Goal: Transaction & Acquisition: Download file/media

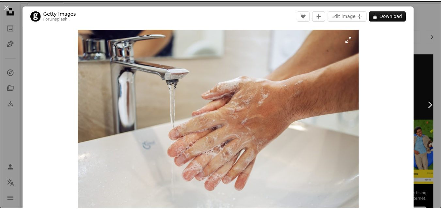
scroll to position [109, 0]
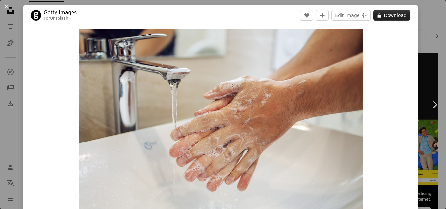
click at [386, 20] on button "A lock Download" at bounding box center [391, 15] width 37 height 10
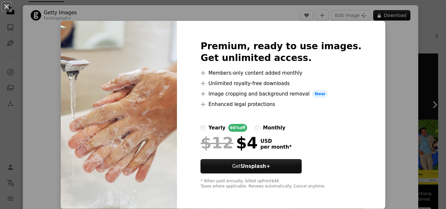
click at [373, 27] on div "An X shape Premium, ready to use images. Get unlimited access. A plus sign Memb…" at bounding box center [223, 104] width 446 height 209
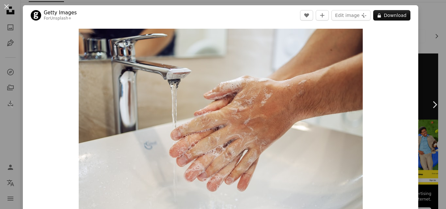
click at [6, 8] on button "An X shape" at bounding box center [7, 7] width 8 height 8
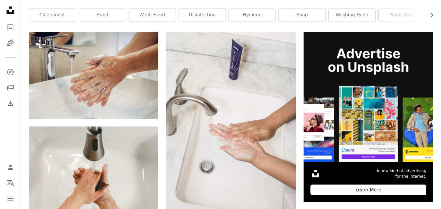
scroll to position [109, 0]
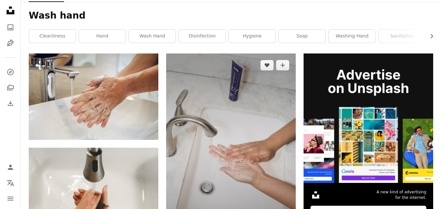
drag, startPoint x: 226, startPoint y: 139, endPoint x: 221, endPoint y: 133, distance: 7.9
click at [221, 133] on img at bounding box center [231, 151] width 130 height 194
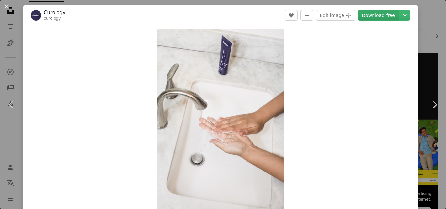
click at [371, 13] on link "Download free" at bounding box center [378, 15] width 41 height 10
click at [399, 16] on icon "Chevron down" at bounding box center [404, 15] width 10 height 8
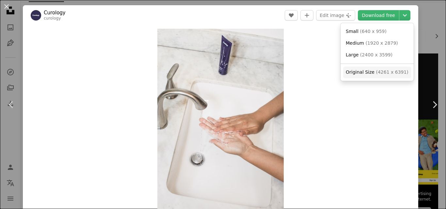
click at [376, 73] on span "( 4261 x 6391 )" at bounding box center [392, 71] width 32 height 5
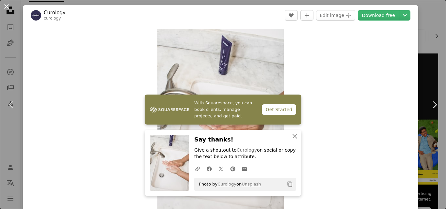
click at [10, 6] on button "An X shape" at bounding box center [7, 7] width 8 height 8
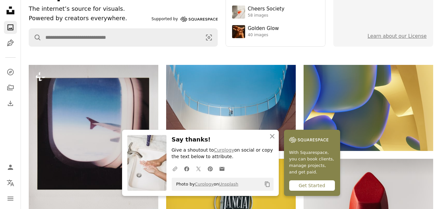
scroll to position [65, 0]
